Goal: Information Seeking & Learning: Learn about a topic

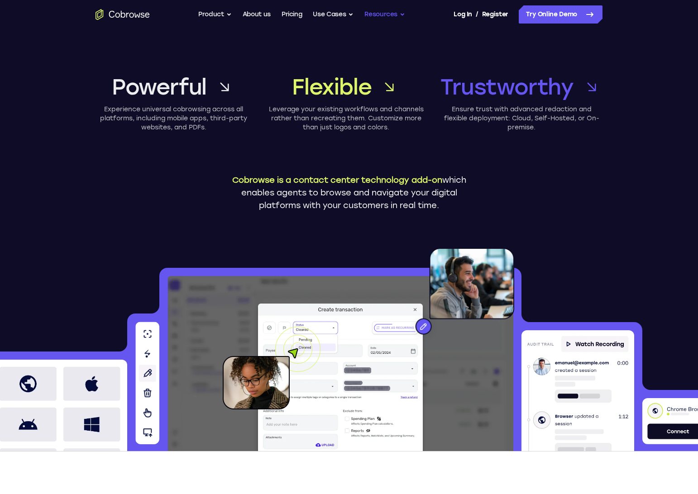
click at [380, 10] on button "Resources" at bounding box center [384, 14] width 41 height 18
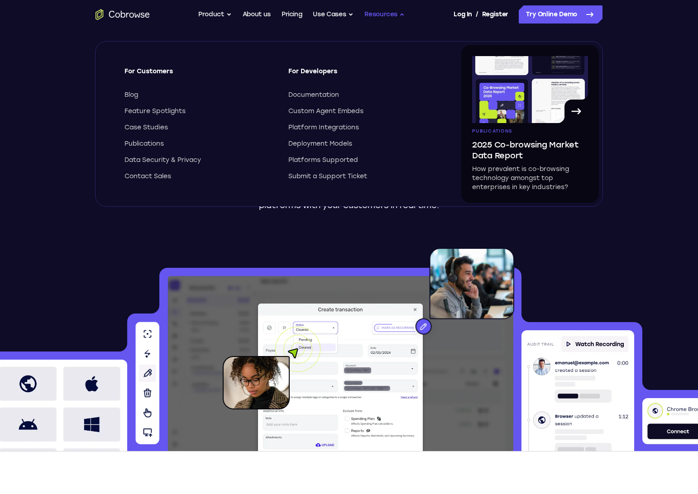
scroll to position [1, 0]
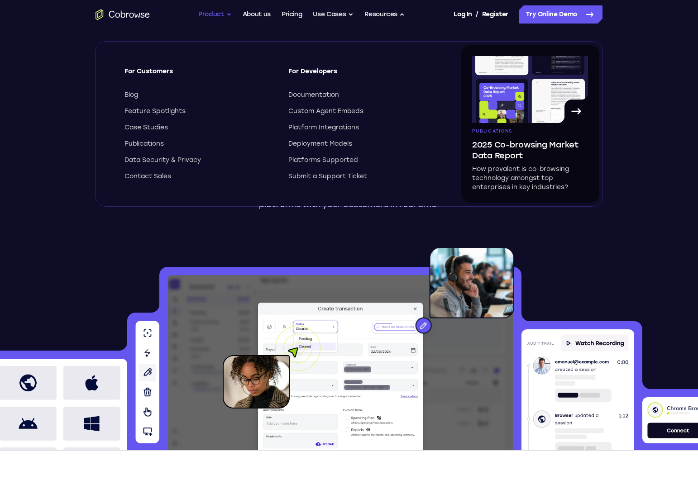
click at [198, 17] on button "Product" at bounding box center [214, 14] width 33 height 18
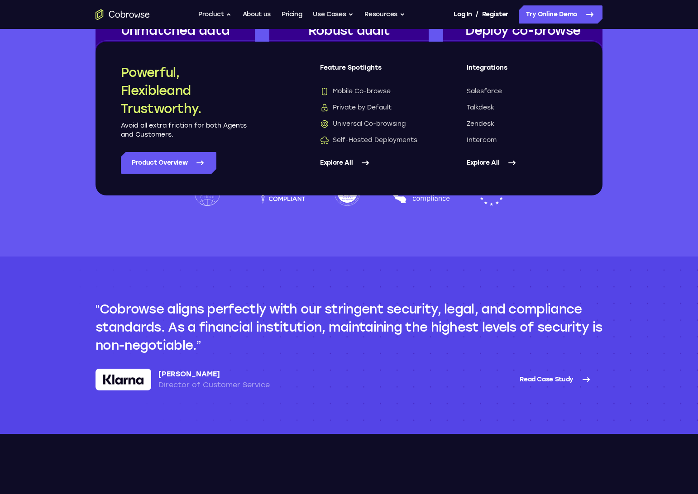
scroll to position [2236, 0]
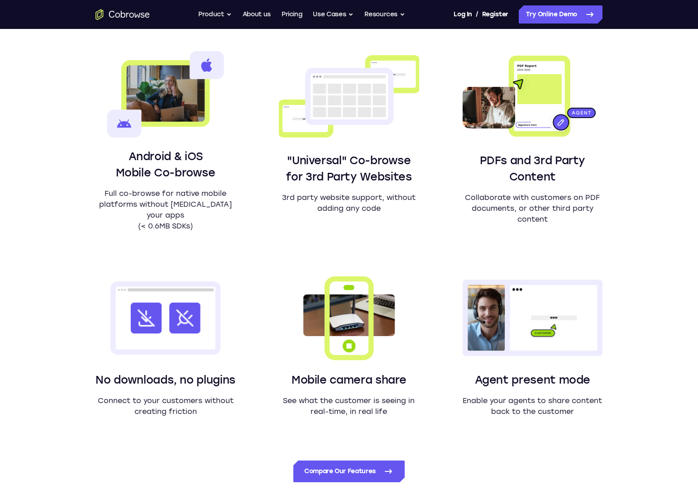
scroll to position [713, 0]
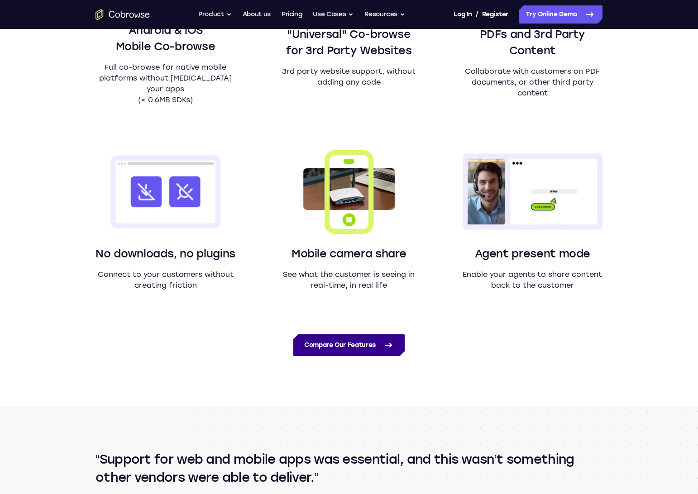
click at [358, 340] on link "Compare Our Features" at bounding box center [348, 345] width 111 height 22
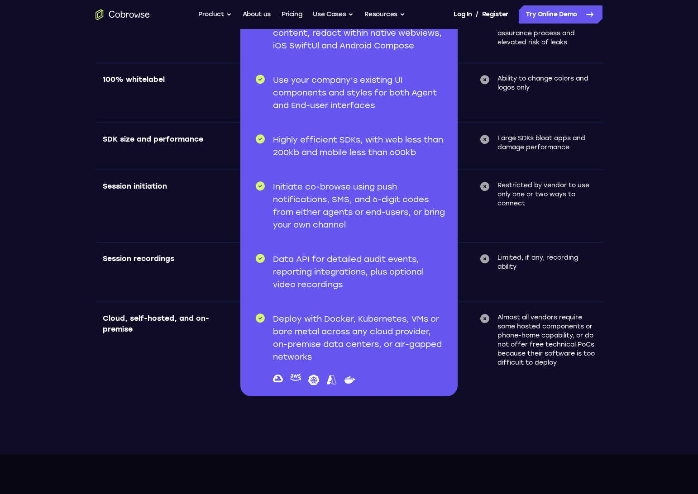
scroll to position [3016, 0]
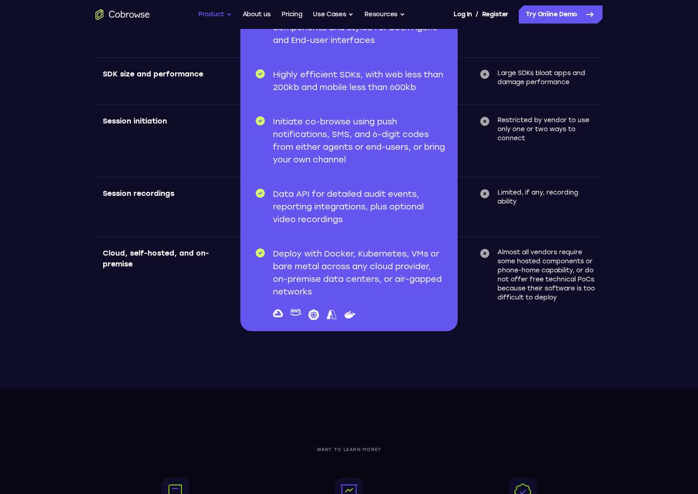
click at [217, 14] on button "Product" at bounding box center [214, 14] width 33 height 18
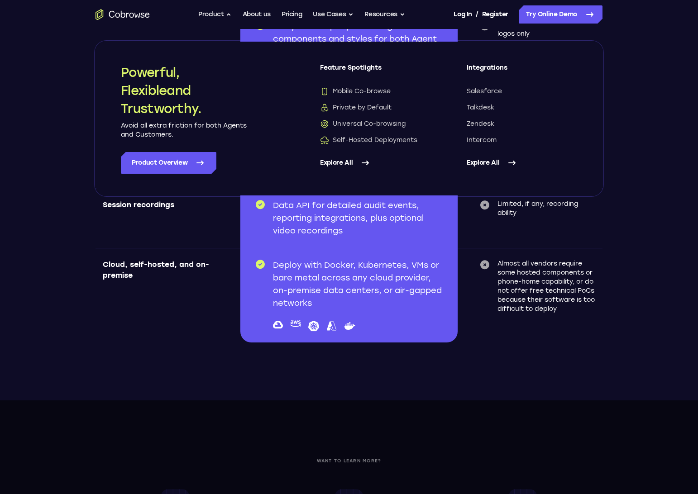
scroll to position [3006, 0]
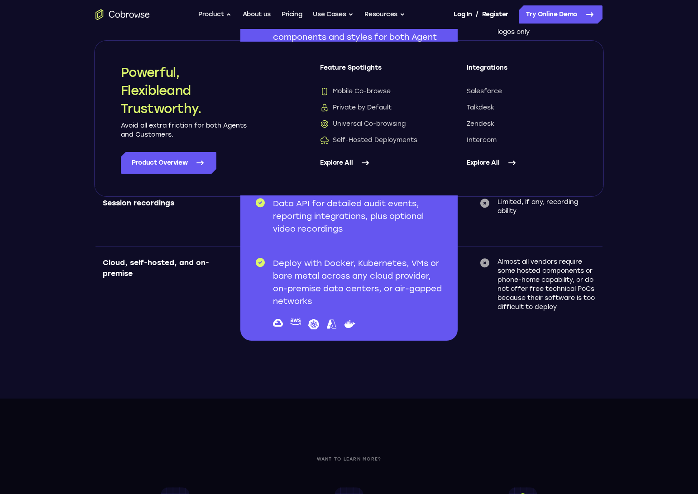
click at [483, 164] on link "Explore All" at bounding box center [521, 163] width 110 height 22
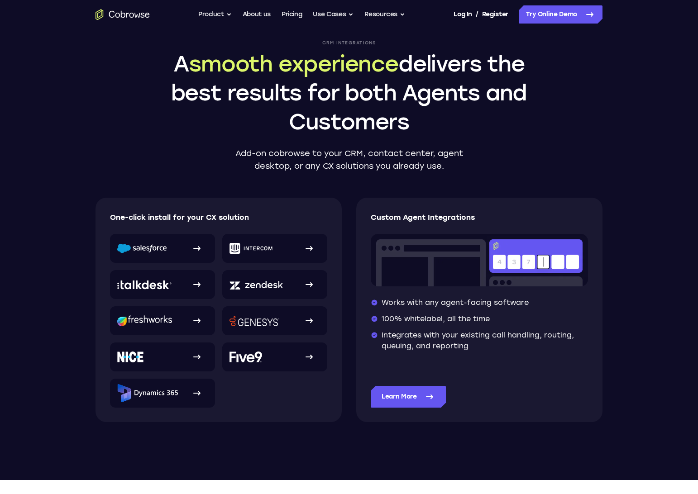
scroll to position [40, 0]
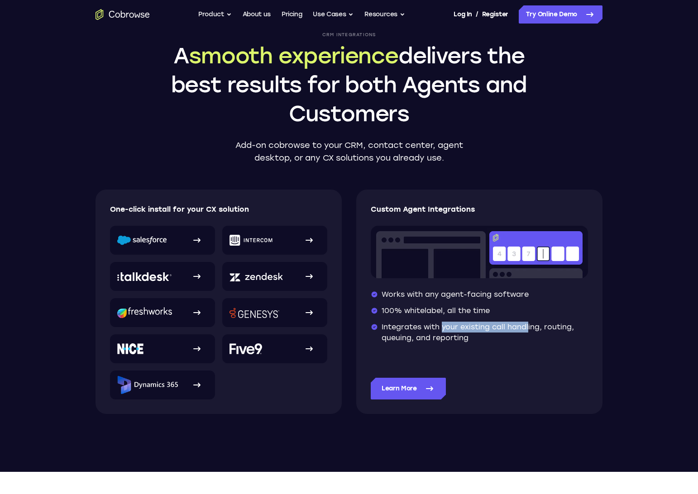
drag, startPoint x: 439, startPoint y: 328, endPoint x: 524, endPoint y: 331, distance: 85.1
click at [524, 331] on li "Integrates with your existing call handling, routing, queuing, and reporting" at bounding box center [478, 333] width 217 height 22
drag, startPoint x: 526, startPoint y: 338, endPoint x: 469, endPoint y: 339, distance: 57.0
click at [469, 339] on li "Integrates with your existing call handling, routing, queuing, and reporting" at bounding box center [478, 333] width 217 height 22
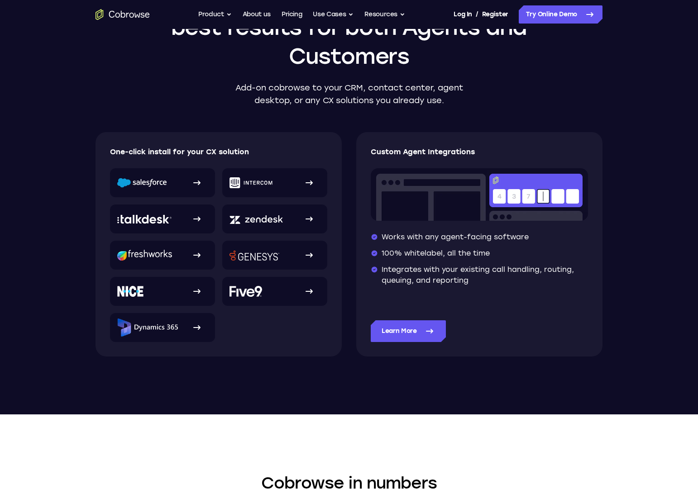
scroll to position [108, 0]
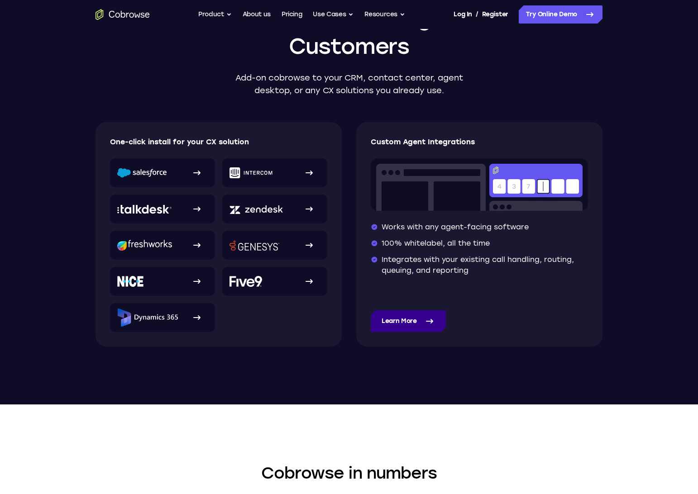
click at [410, 319] on link "Learn More" at bounding box center [407, 321] width 75 height 22
